Goal: Navigation & Orientation: Find specific page/section

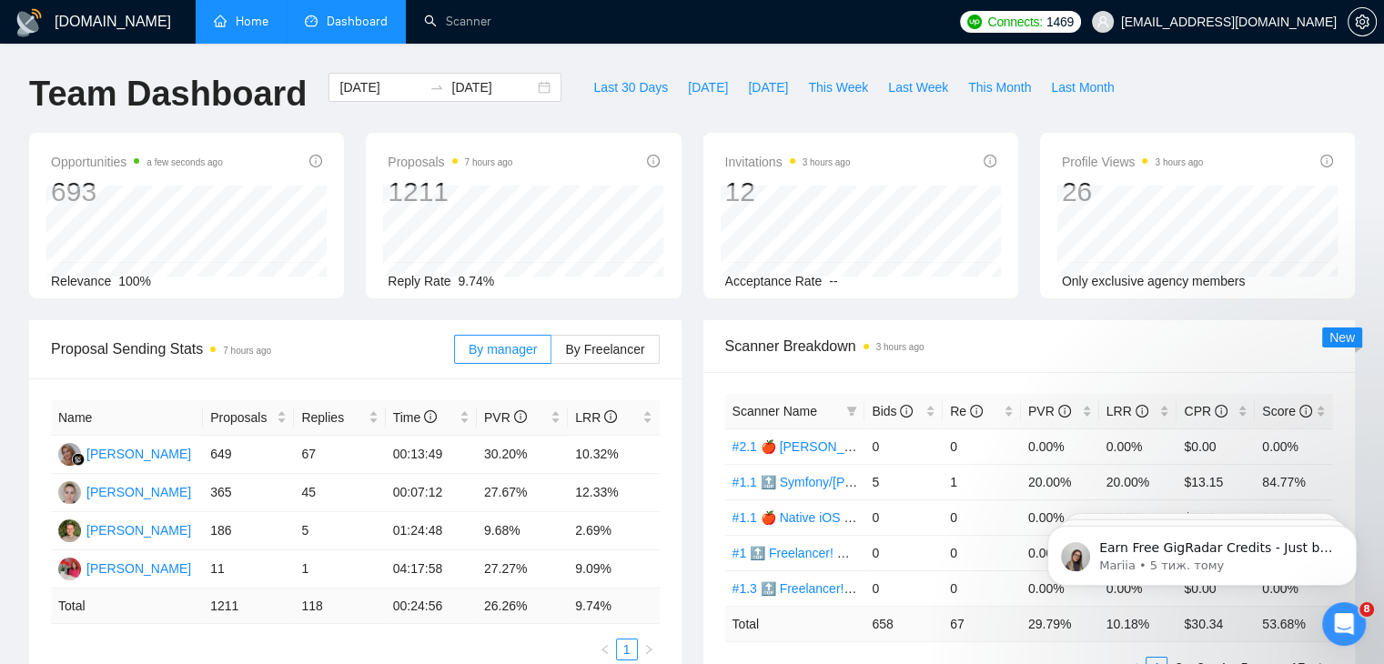
click at [238, 23] on link "Home" at bounding box center [241, 21] width 55 height 15
